Goal: Check status: Check status

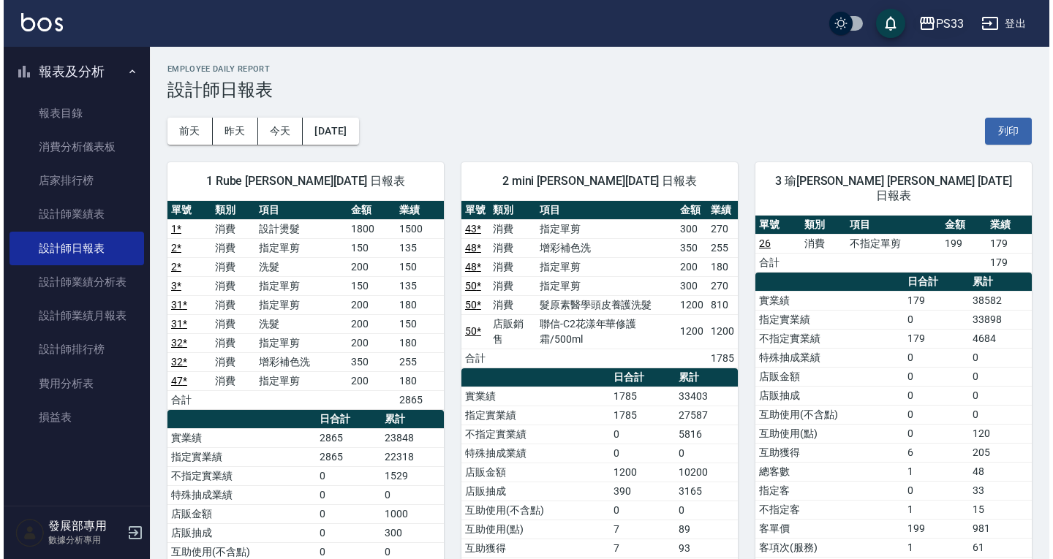
scroll to position [679, 0]
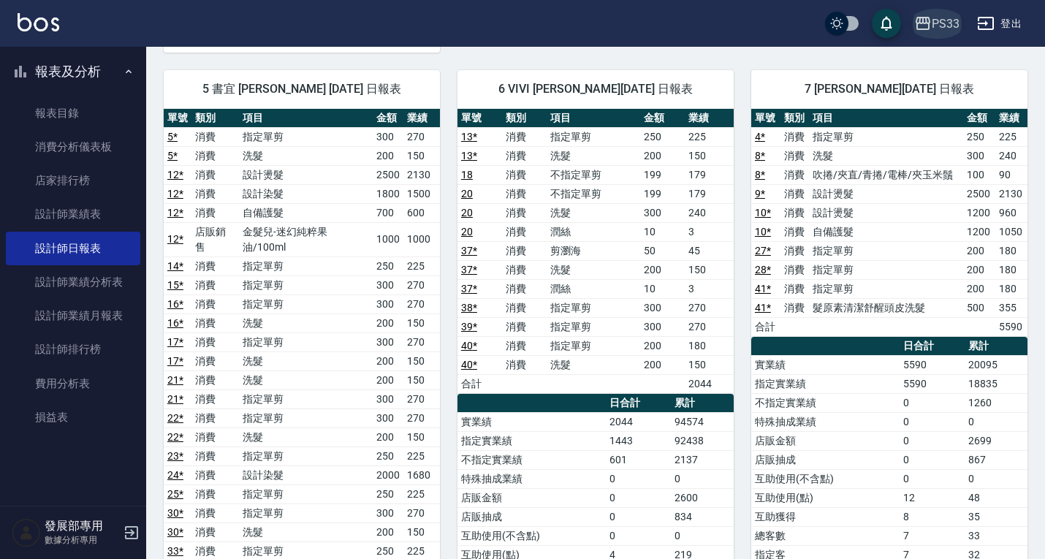
click at [950, 31] on div "PS33" at bounding box center [946, 24] width 28 height 18
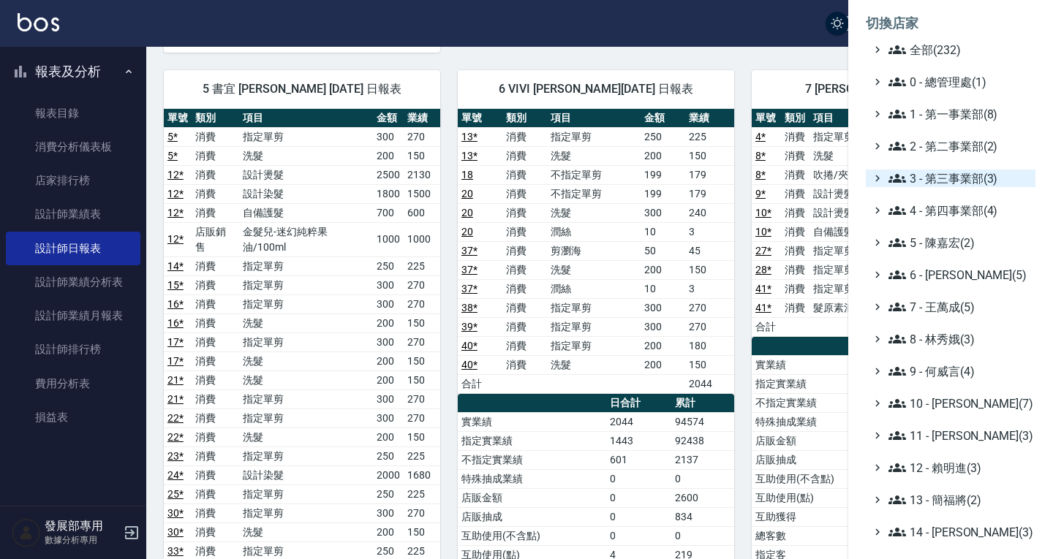
click at [942, 175] on span "3 - 第三事業部(3)" at bounding box center [958, 179] width 141 height 18
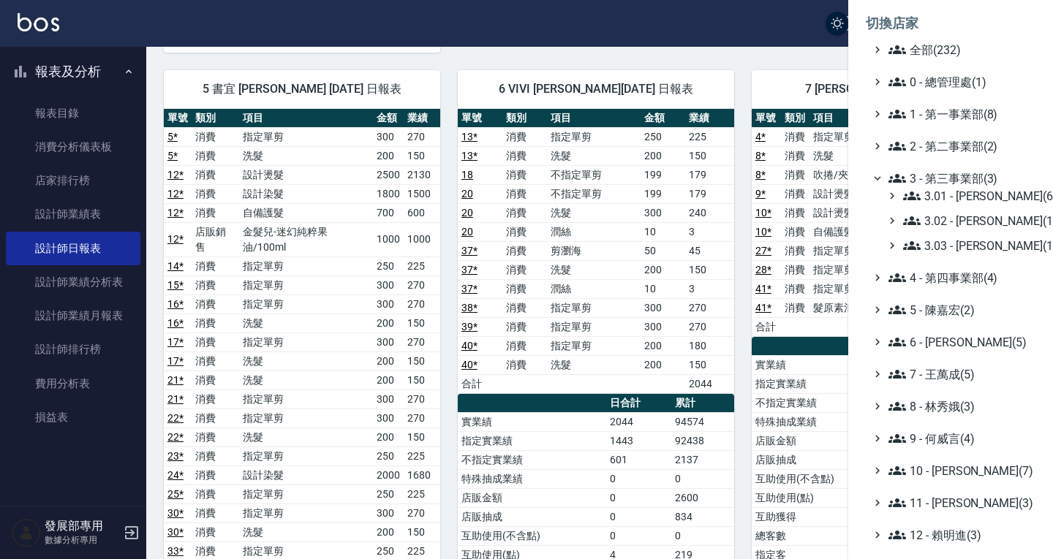
click at [946, 236] on div "3.01 - 蔡承翰(6) 3.02 - 王麗滿(1) 3.03 - 張湘妮(1)" at bounding box center [957, 220] width 155 height 67
click at [946, 239] on span "3.03 - 張湘妮(1)" at bounding box center [966, 246] width 126 height 18
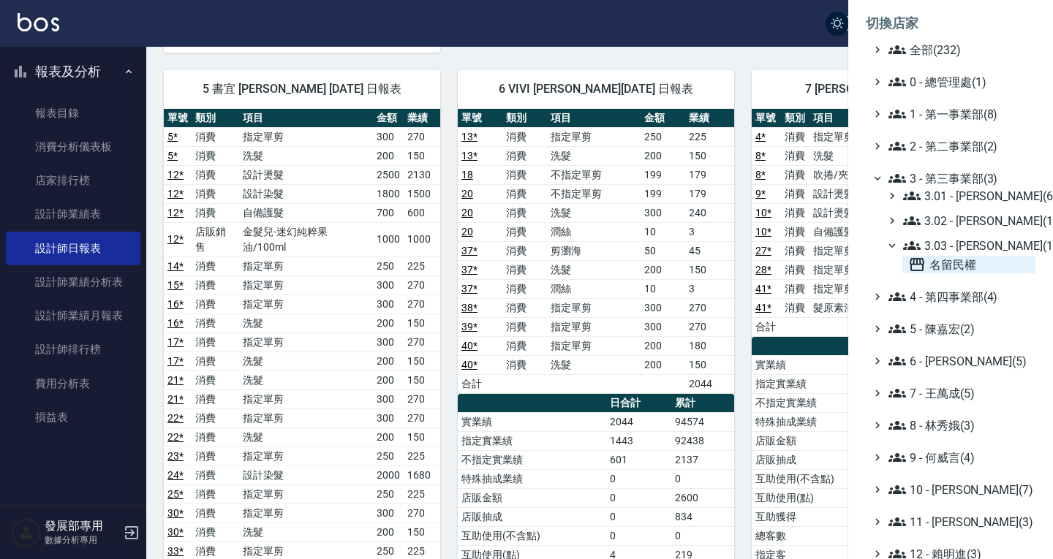
click at [953, 257] on span "名留民權" at bounding box center [968, 265] width 121 height 18
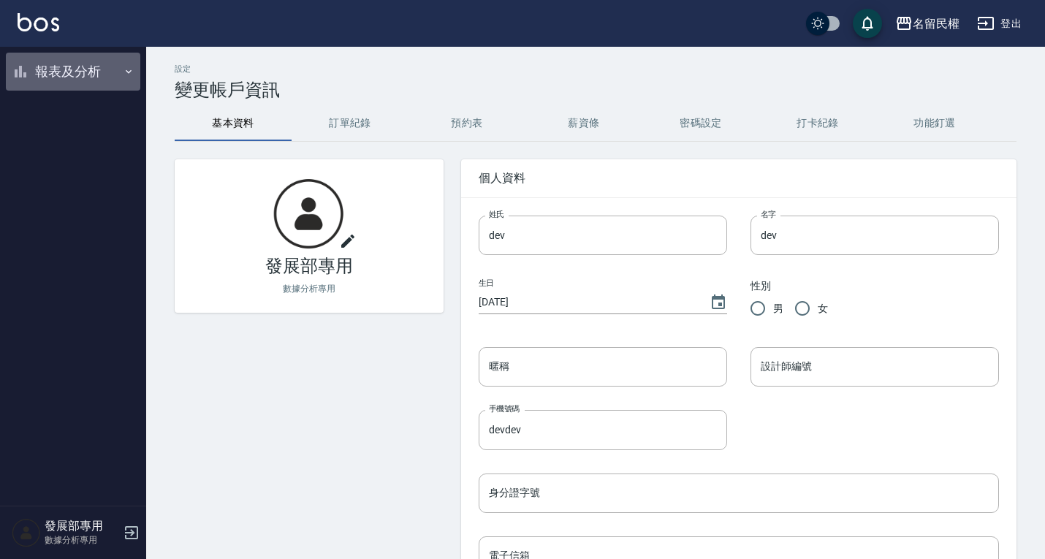
click at [91, 69] on button "報表及分析" at bounding box center [73, 72] width 135 height 38
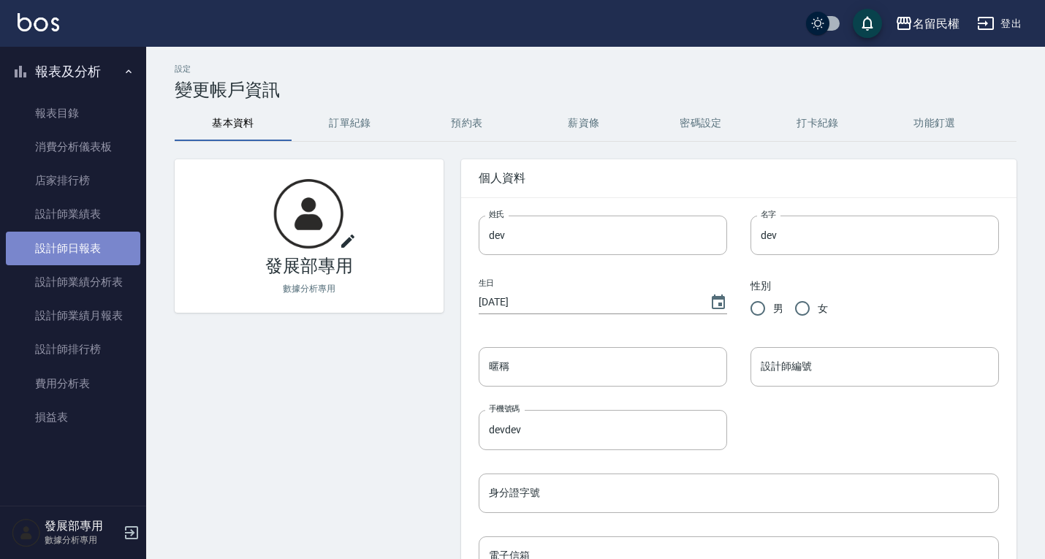
click at [67, 243] on link "設計師日報表" at bounding box center [73, 249] width 135 height 34
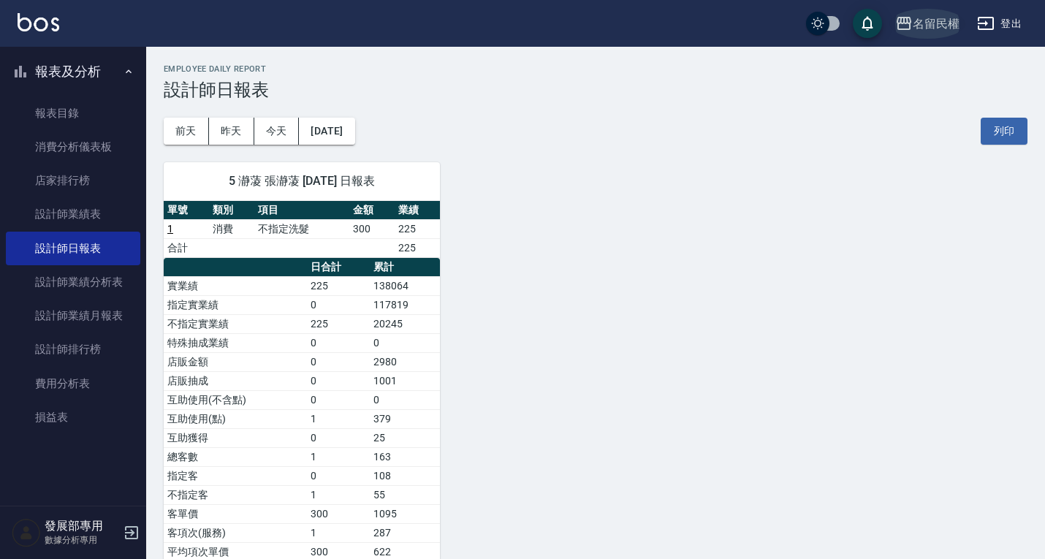
click at [923, 14] on button "名留民權" at bounding box center [928, 24] width 76 height 30
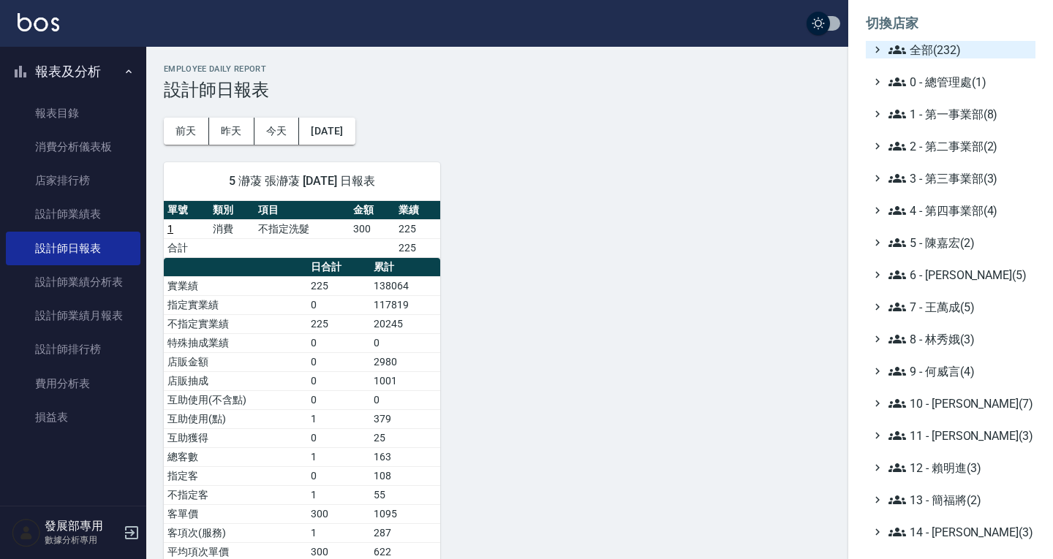
click at [929, 56] on span "全部(232)" at bounding box center [958, 50] width 141 height 18
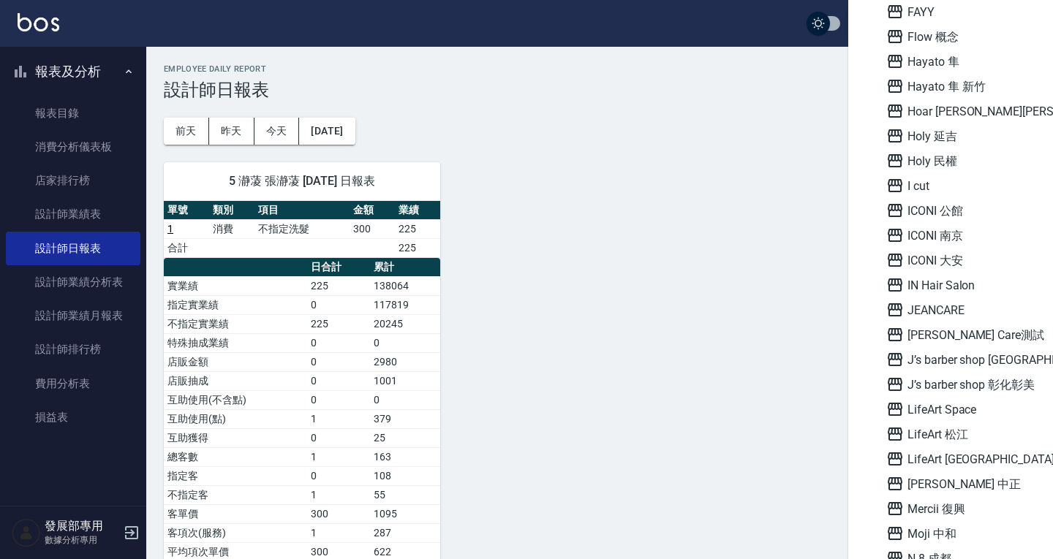
scroll to position [1324, 0]
click at [925, 261] on span "ICONI 大安" at bounding box center [957, 260] width 143 height 18
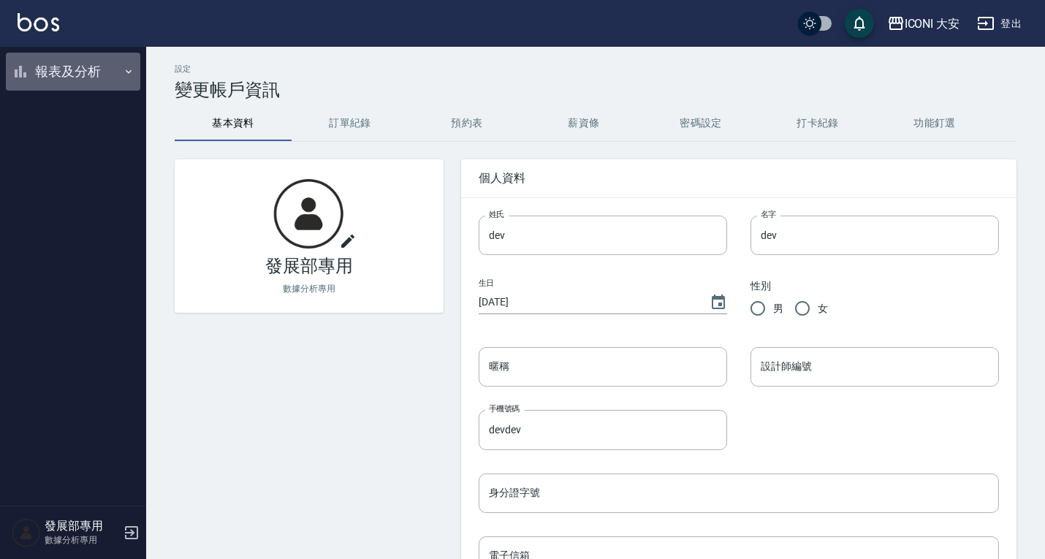
click at [47, 68] on button "報表及分析" at bounding box center [73, 72] width 135 height 38
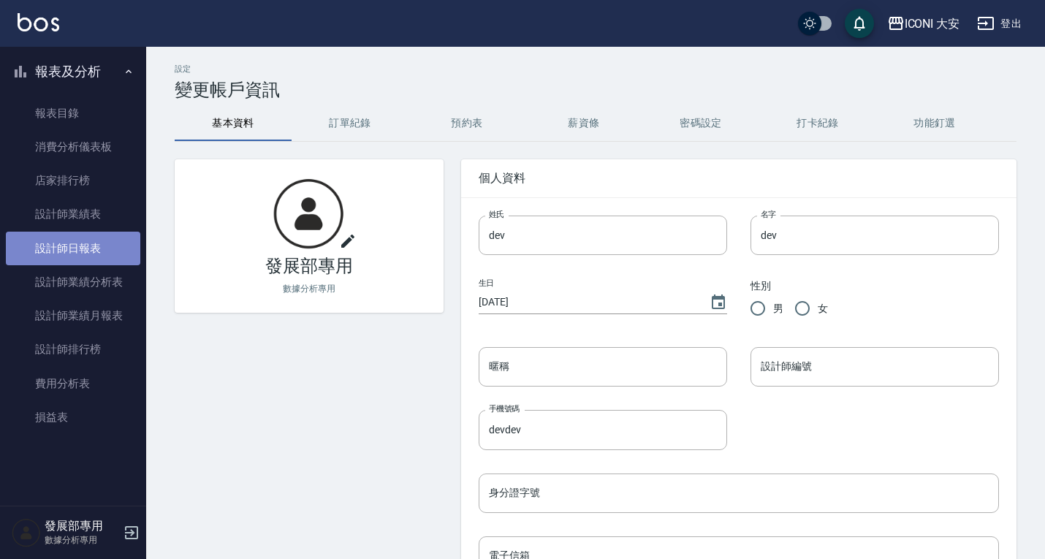
click at [89, 240] on link "設計師日報表" at bounding box center [73, 249] width 135 height 34
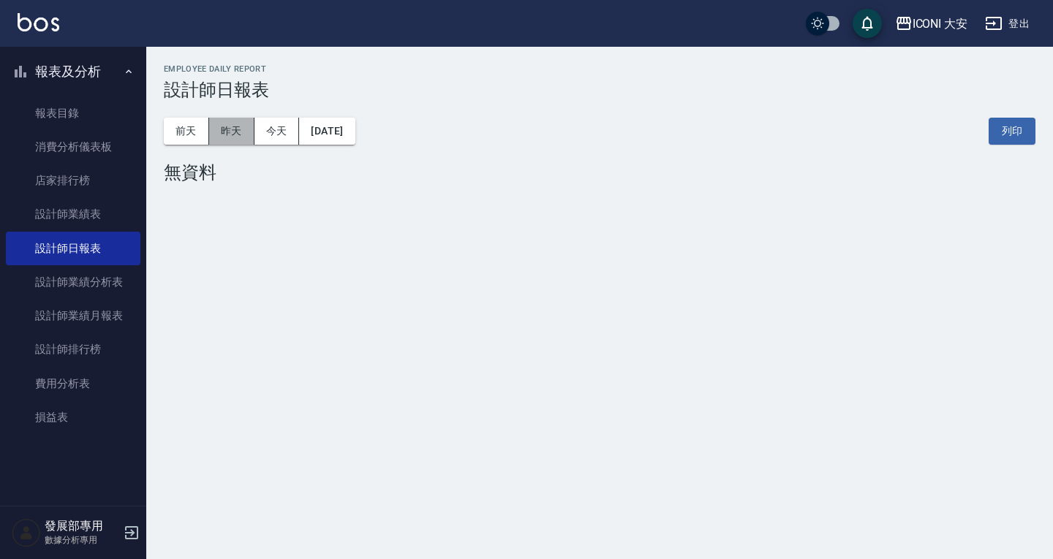
click at [226, 143] on button "昨天" at bounding box center [231, 131] width 45 height 27
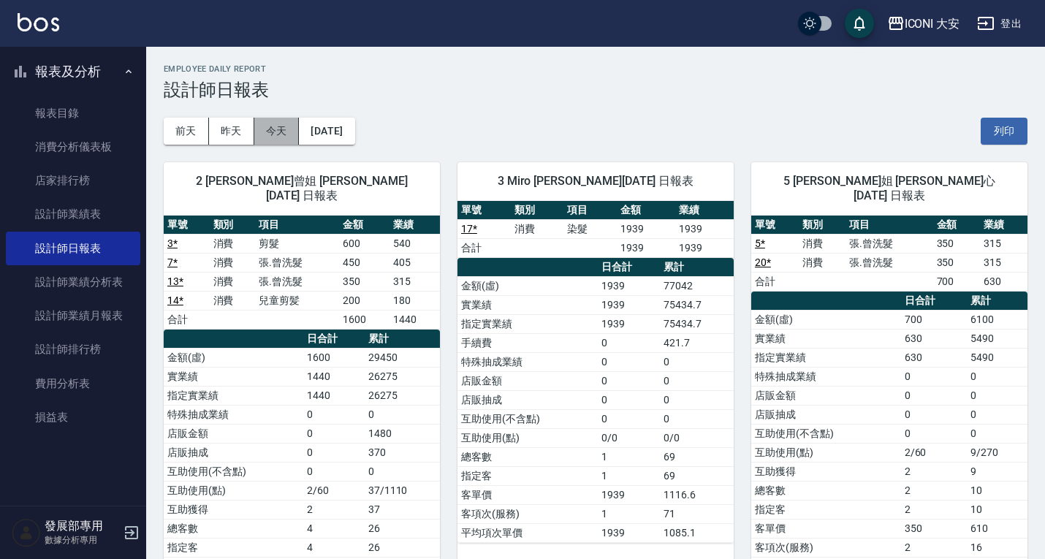
click at [284, 137] on button "今天" at bounding box center [276, 131] width 45 height 27
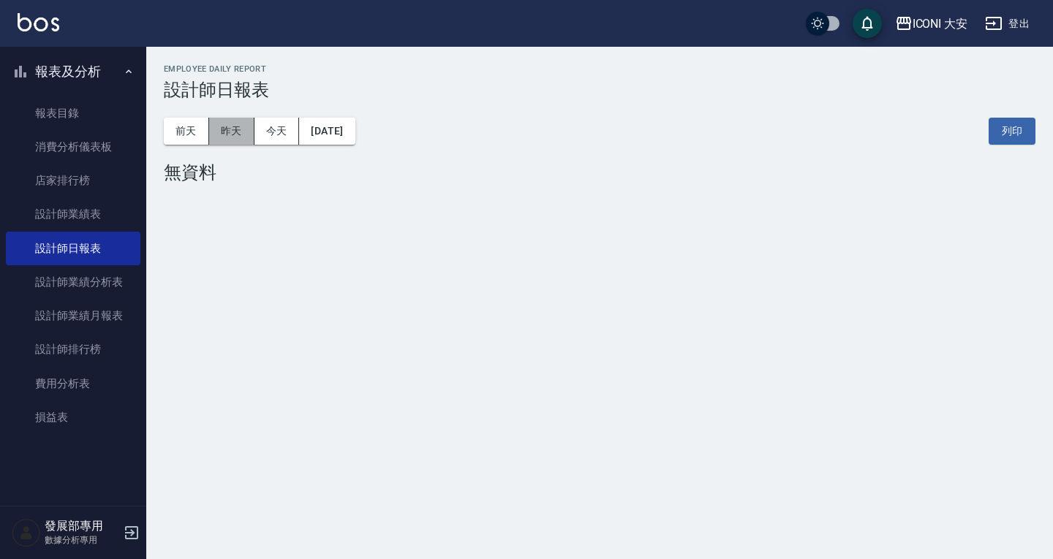
click at [241, 131] on button "昨天" at bounding box center [231, 131] width 45 height 27
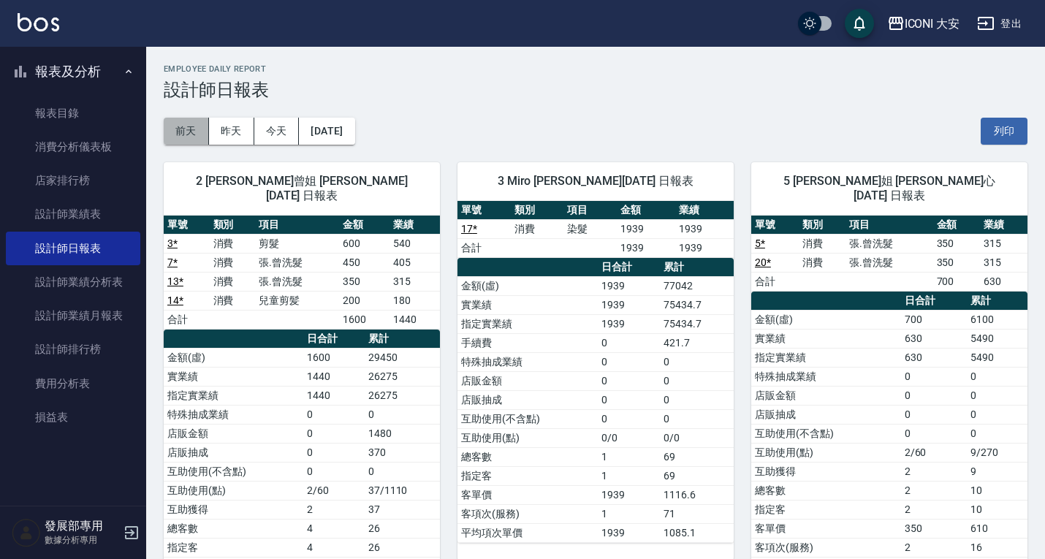
click at [175, 126] on button "前天" at bounding box center [186, 131] width 45 height 27
